Goal: Task Accomplishment & Management: Manage account settings

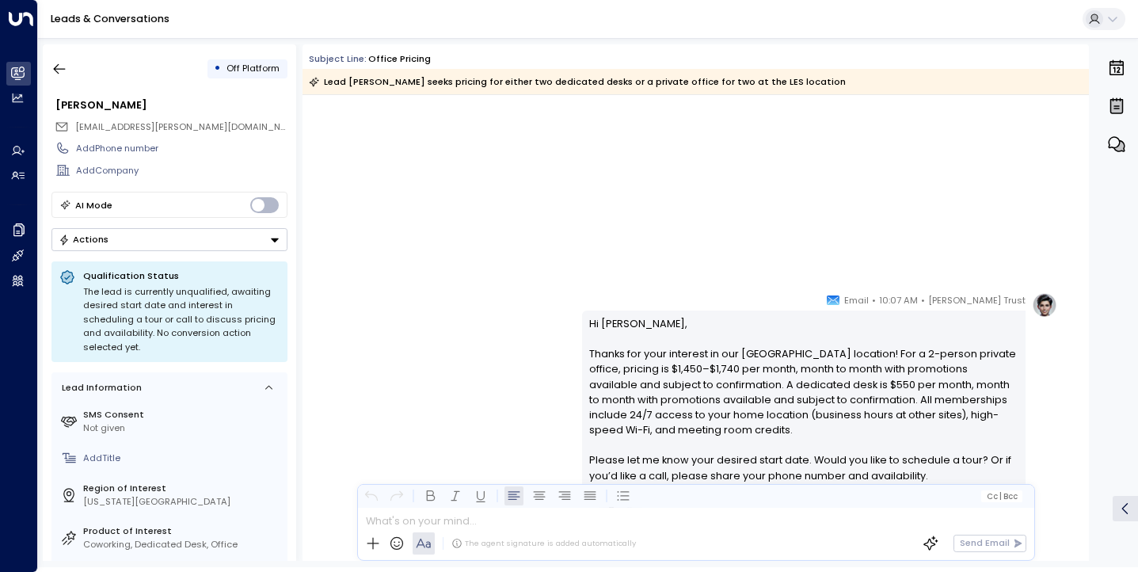
scroll to position [691, 0]
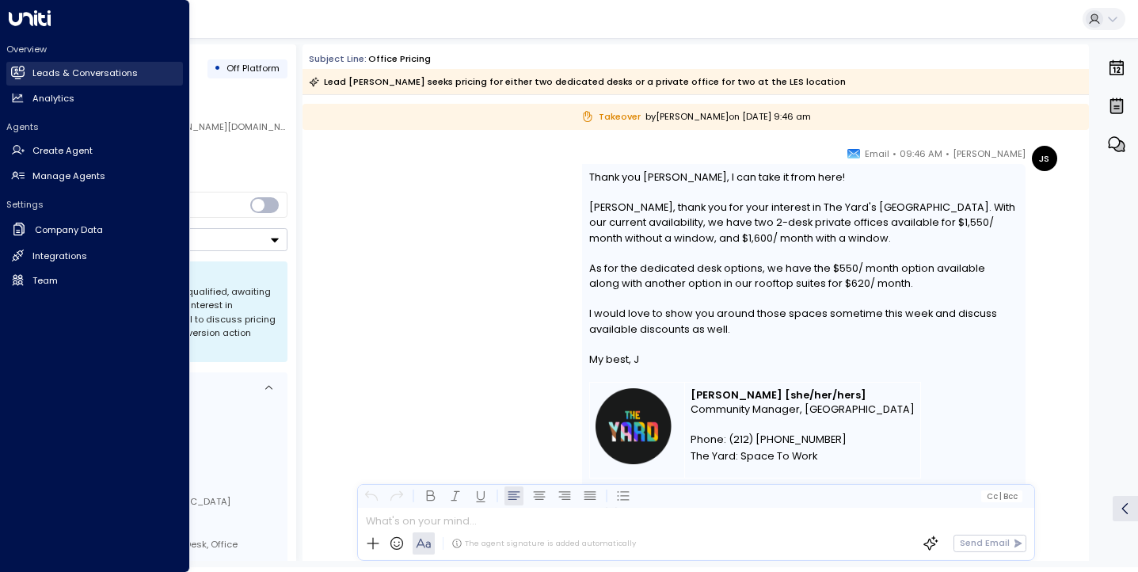
click at [48, 70] on h2 "Leads & Conversations" at bounding box center [84, 73] width 105 height 13
